Goal: Transaction & Acquisition: Purchase product/service

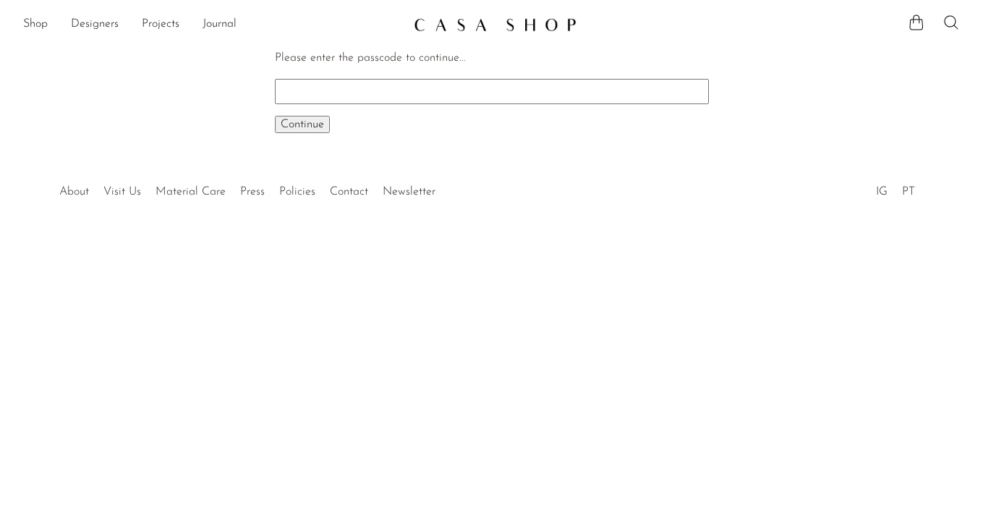
click at [951, 17] on icon at bounding box center [950, 22] width 17 height 17
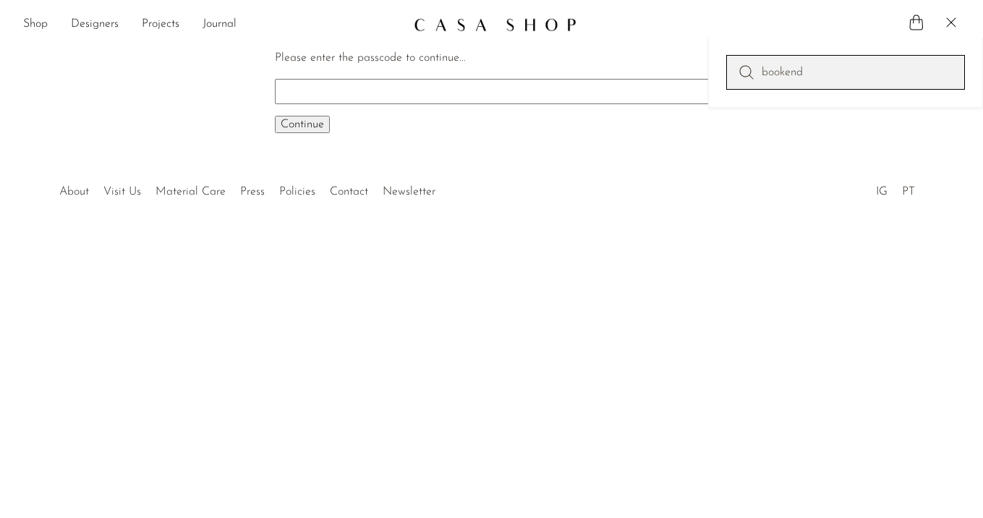
type input "bookend"
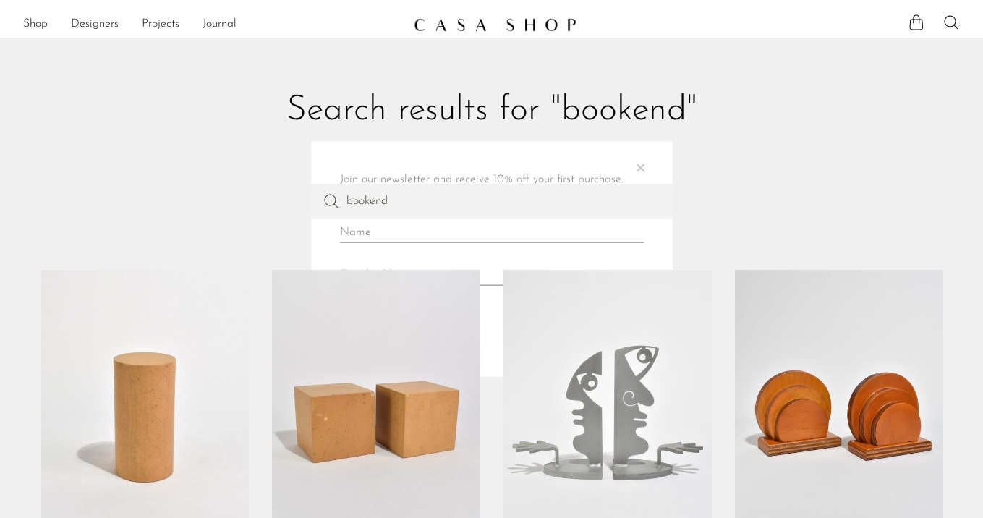
scroll to position [211, 0]
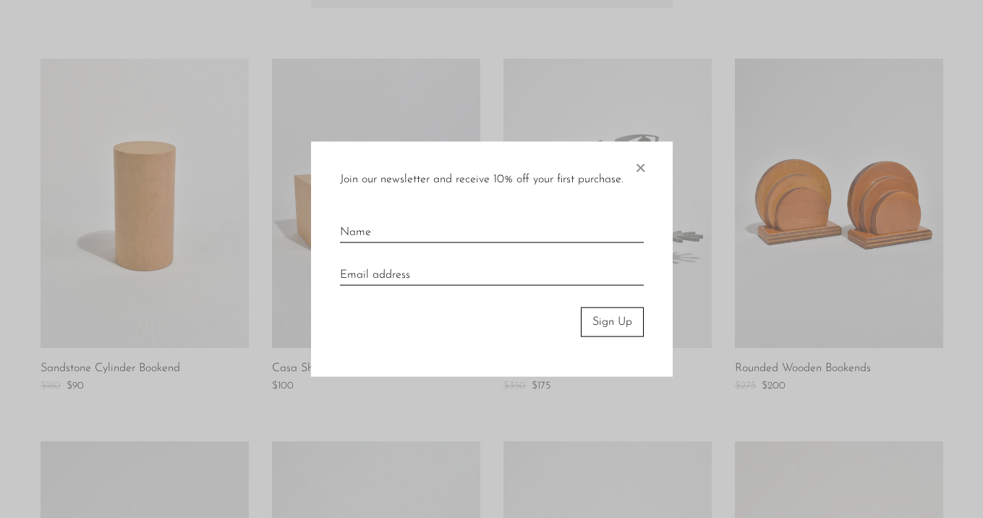
click at [639, 171] on span "×" at bounding box center [640, 165] width 14 height 46
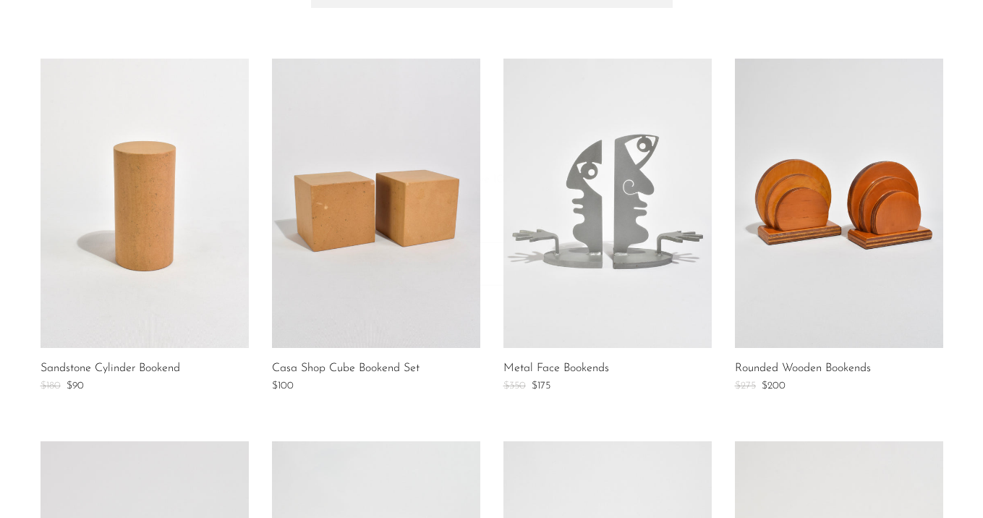
click at [639, 171] on link at bounding box center [607, 203] width 208 height 289
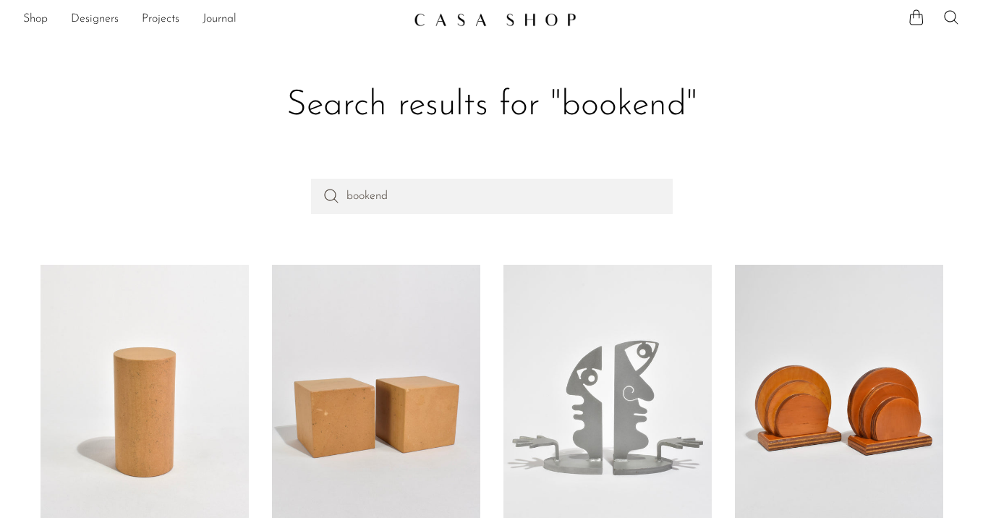
scroll to position [0, 0]
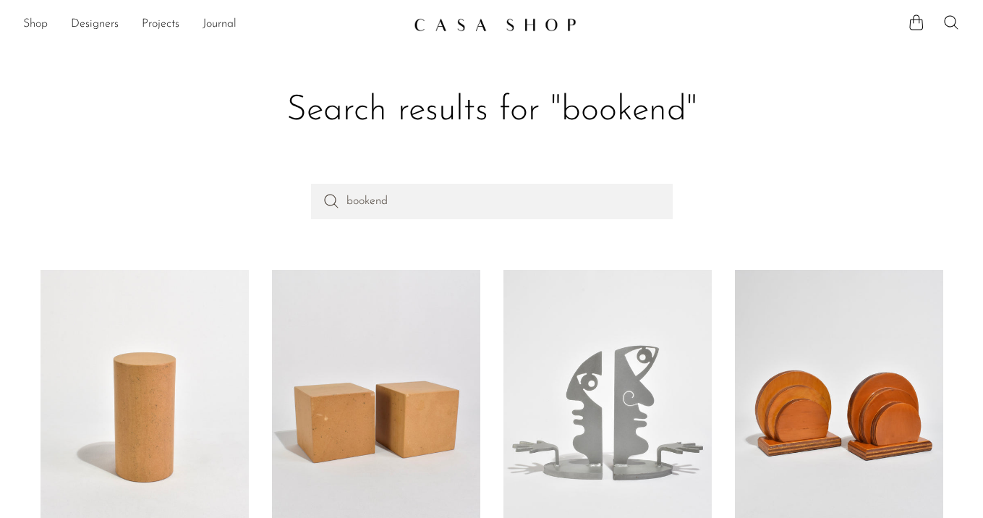
click at [34, 25] on link "Shop" at bounding box center [35, 24] width 25 height 19
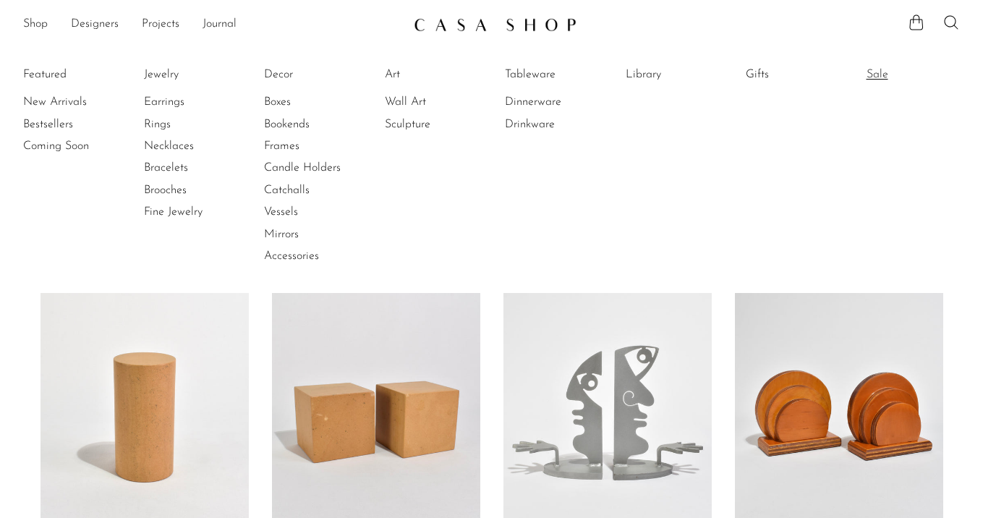
click at [887, 74] on link "Sale" at bounding box center [920, 75] width 108 height 16
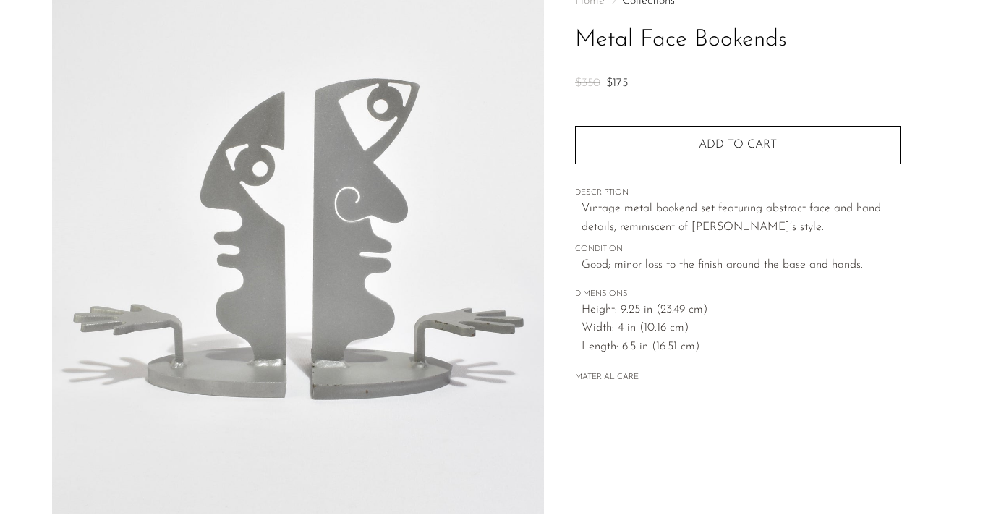
scroll to position [111, 0]
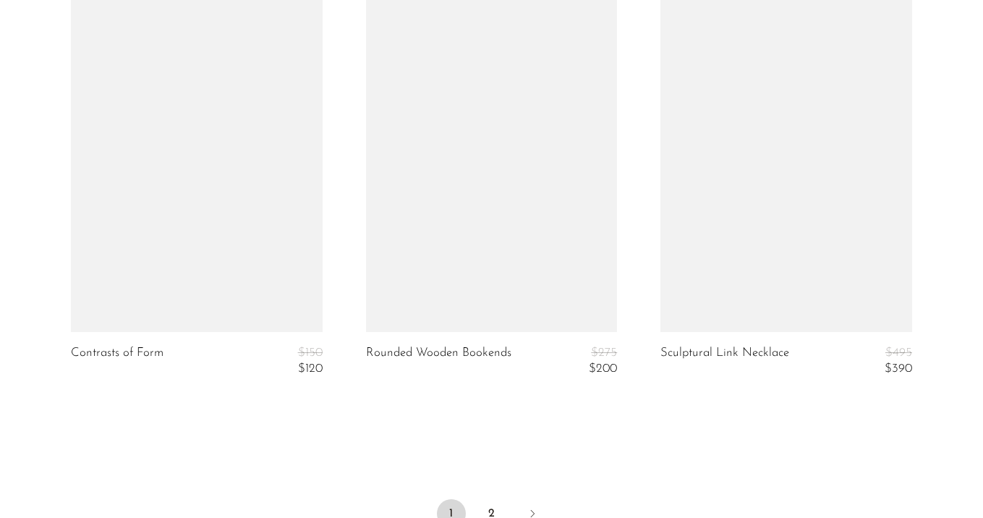
scroll to position [5138, 0]
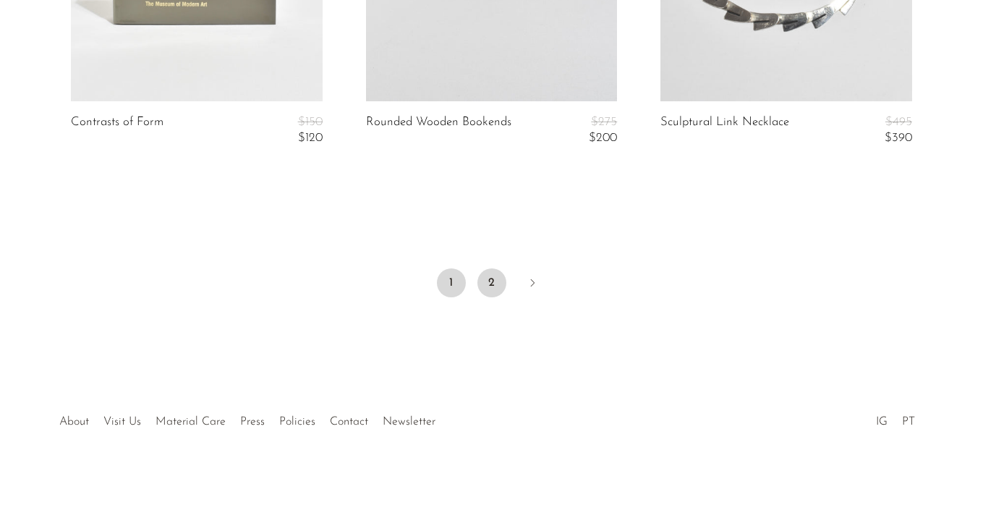
click at [483, 278] on link "2" at bounding box center [491, 282] width 29 height 29
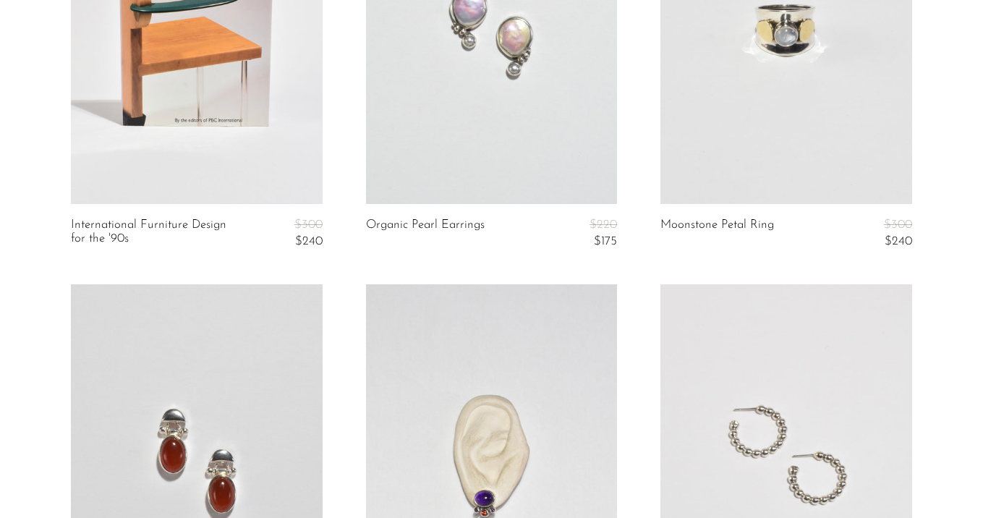
scroll to position [486, 0]
